Goal: Check status

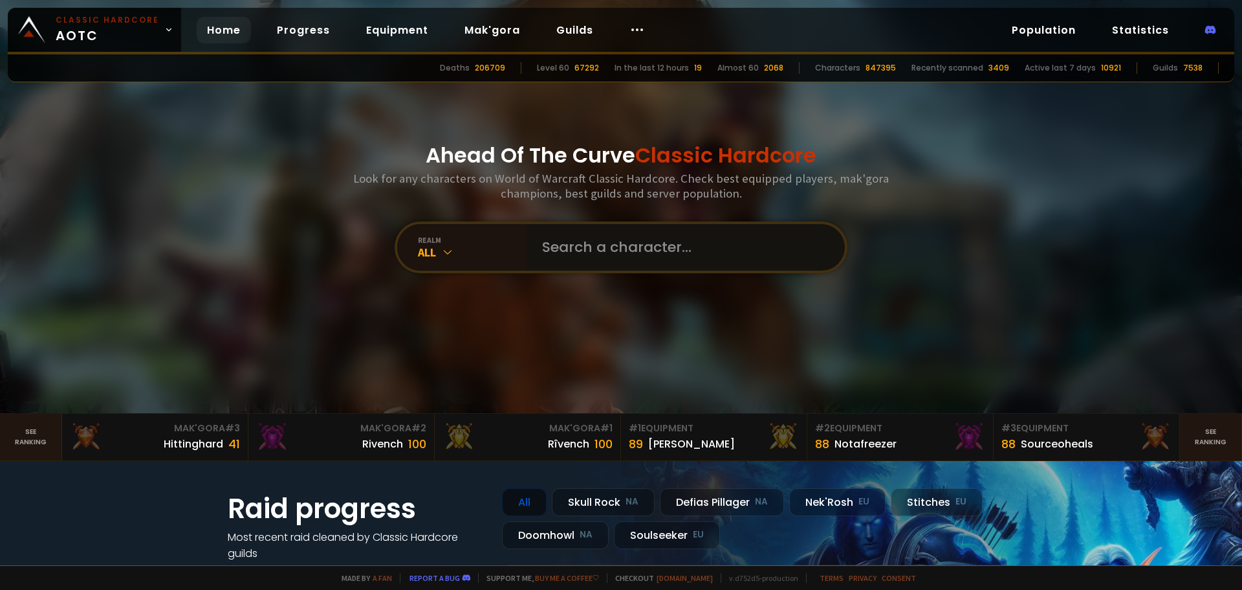
click at [544, 248] on input "text" at bounding box center [682, 247] width 295 height 47
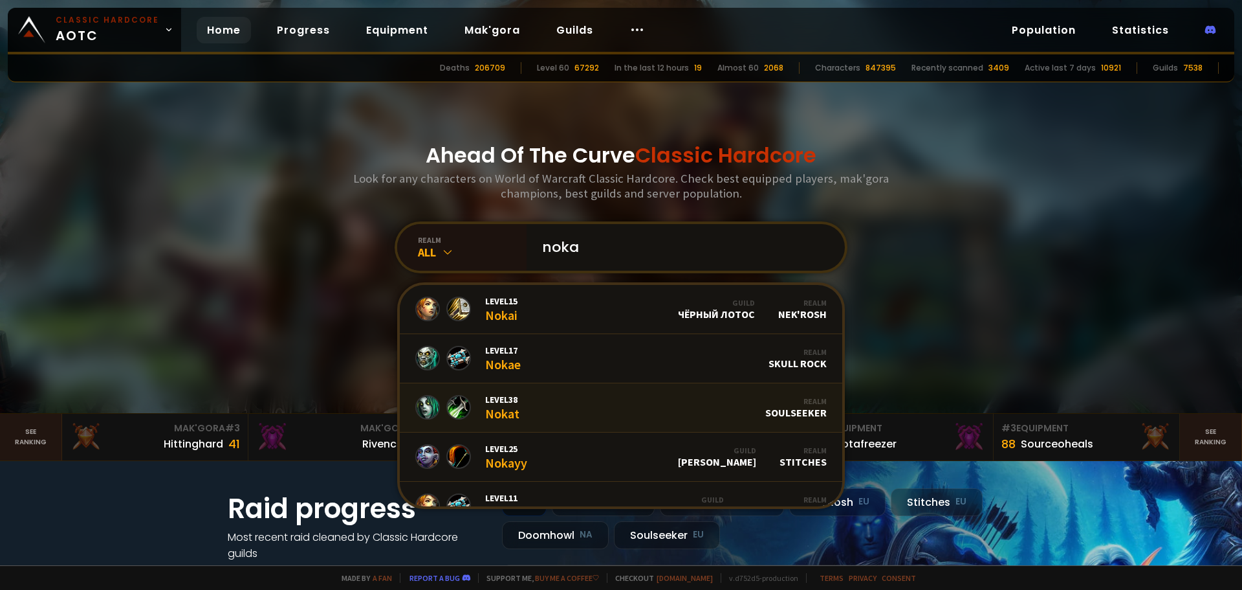
type input "noka"
click at [711, 409] on link "Level 38 Nokat Realm Soulseeker" at bounding box center [621, 407] width 443 height 49
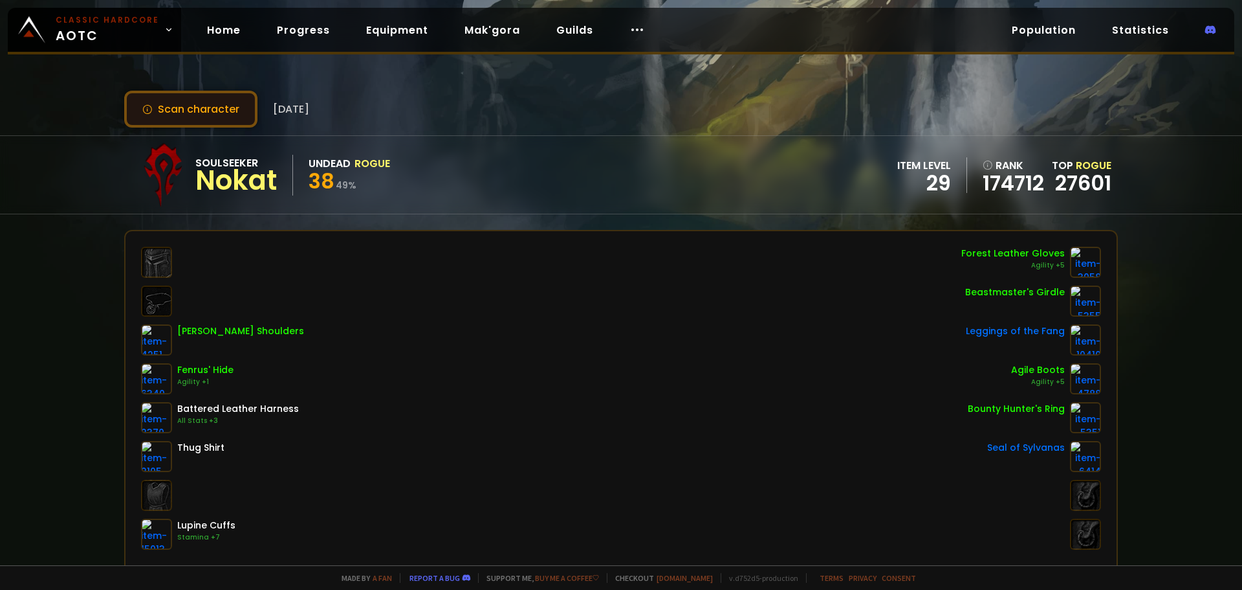
click at [217, 111] on button "Scan character" at bounding box center [190, 109] width 133 height 37
click at [179, 115] on button "Scan character" at bounding box center [190, 109] width 133 height 37
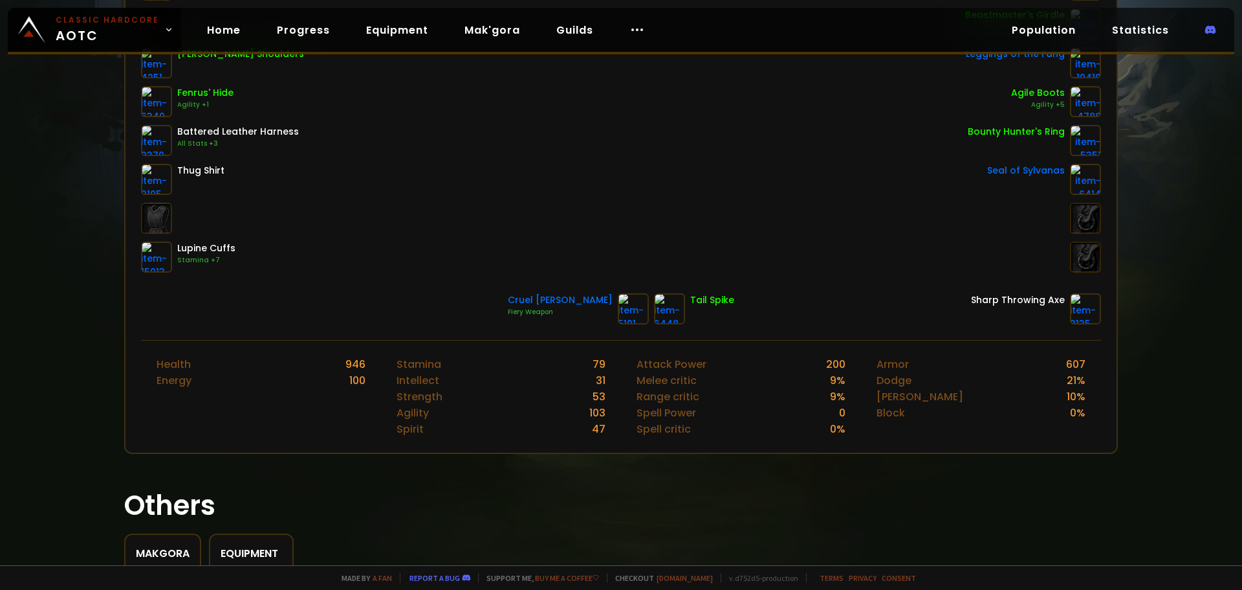
scroll to position [371, 0]
